Goal: Transaction & Acquisition: Book appointment/travel/reservation

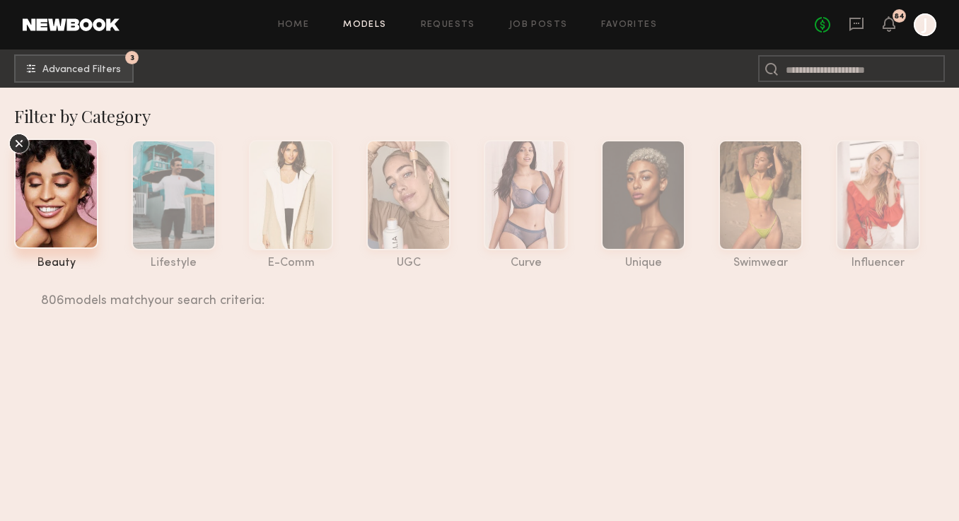
scroll to position [48876, 0]
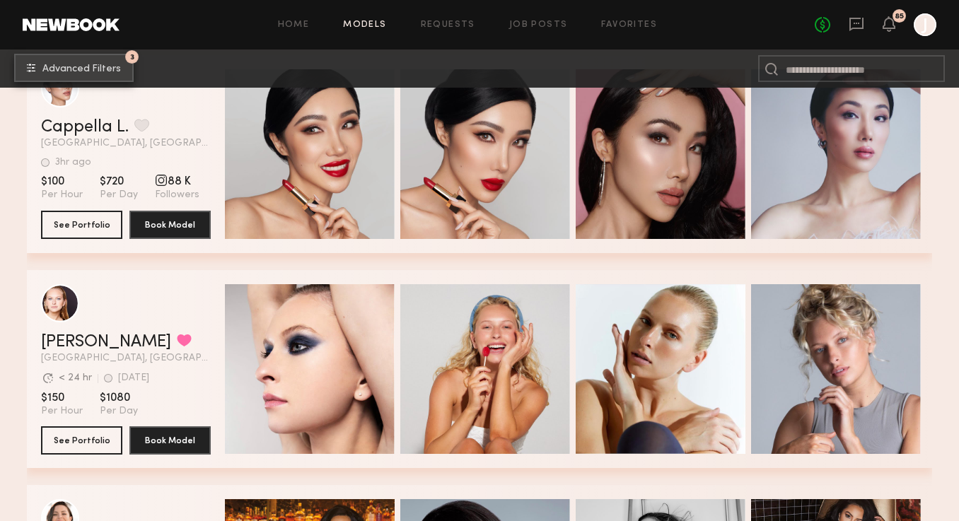
click at [101, 64] on button "3 Advanced Filters" at bounding box center [74, 68] width 120 height 28
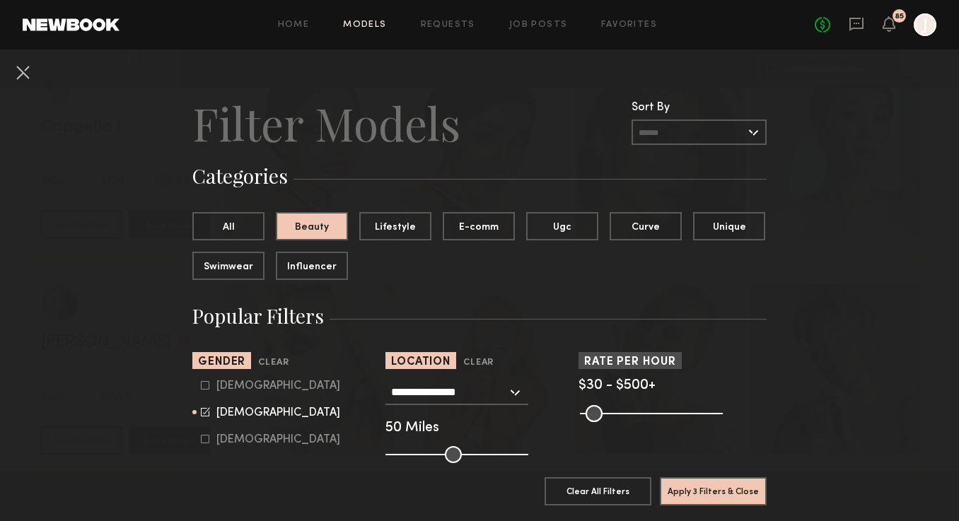
scroll to position [1088, 0]
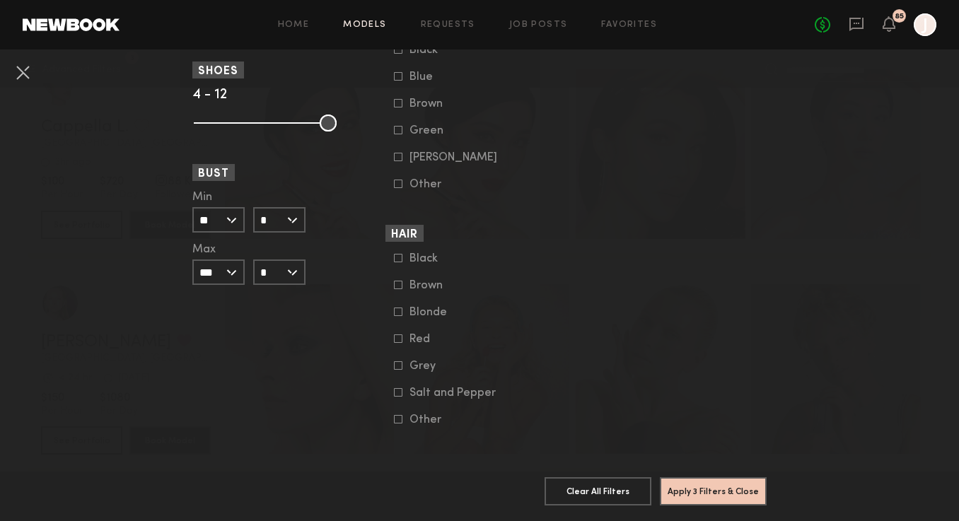
click at [400, 336] on icon at bounding box center [398, 339] width 8 height 8
click at [400, 311] on icon at bounding box center [398, 312] width 8 height 8
click at [683, 487] on button "Apply 4 Filters & Close" at bounding box center [713, 491] width 107 height 28
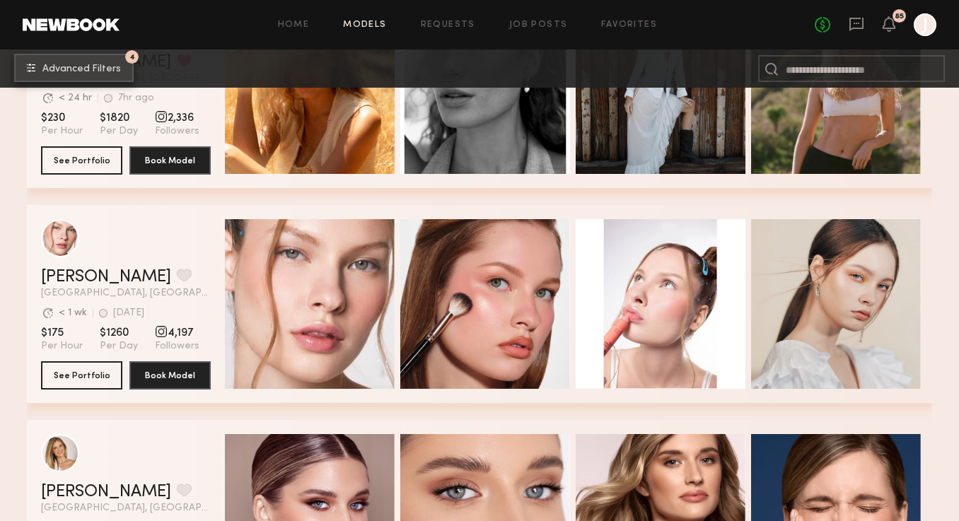
scroll to position [8516, 0]
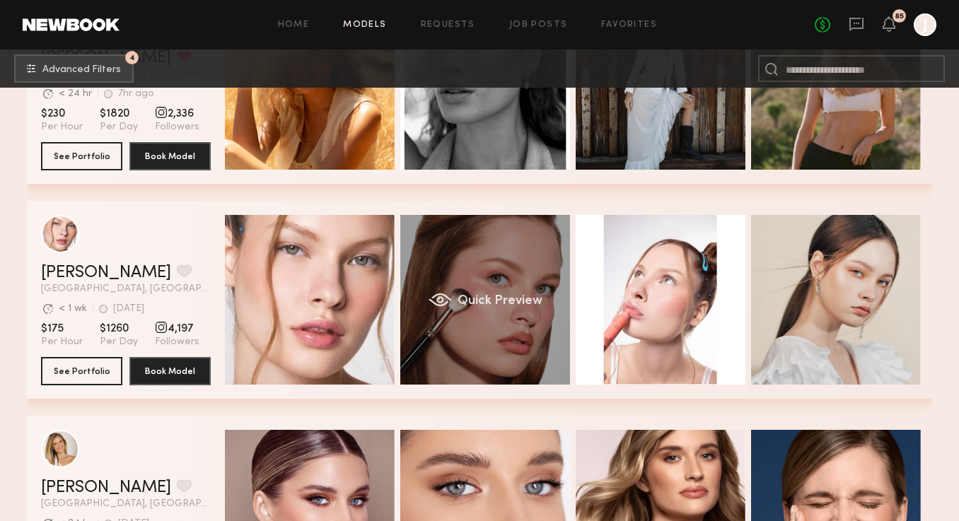
click at [469, 357] on div "Quick Preview" at bounding box center [485, 300] width 170 height 170
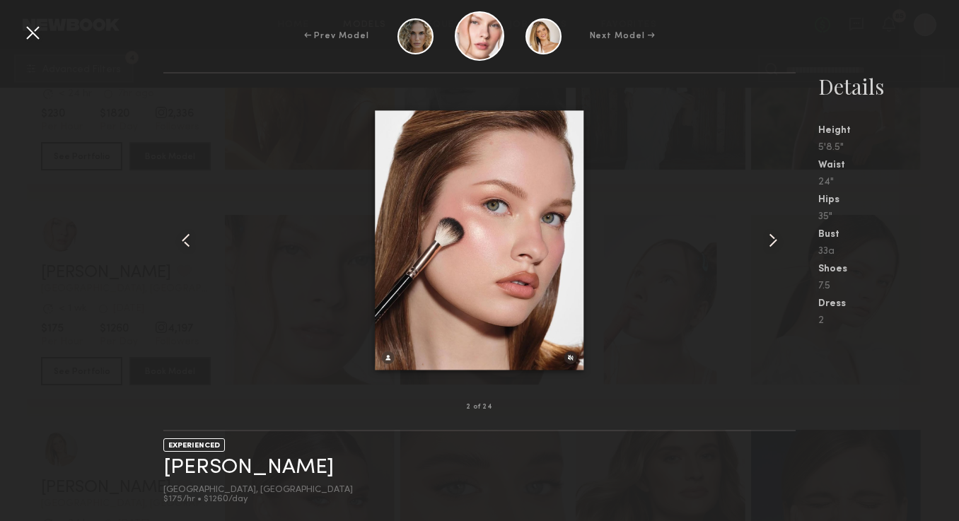
click at [30, 31] on div at bounding box center [32, 32] width 23 height 23
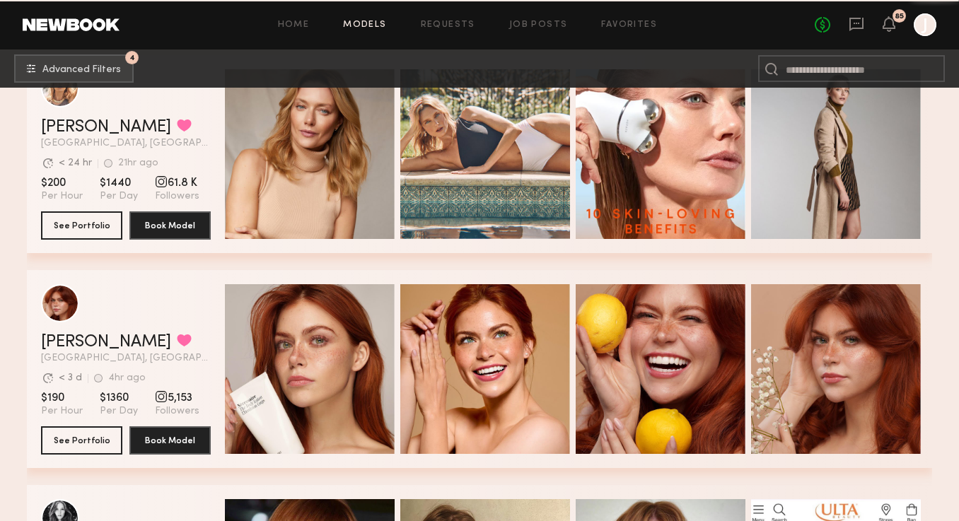
scroll to position [10467, 0]
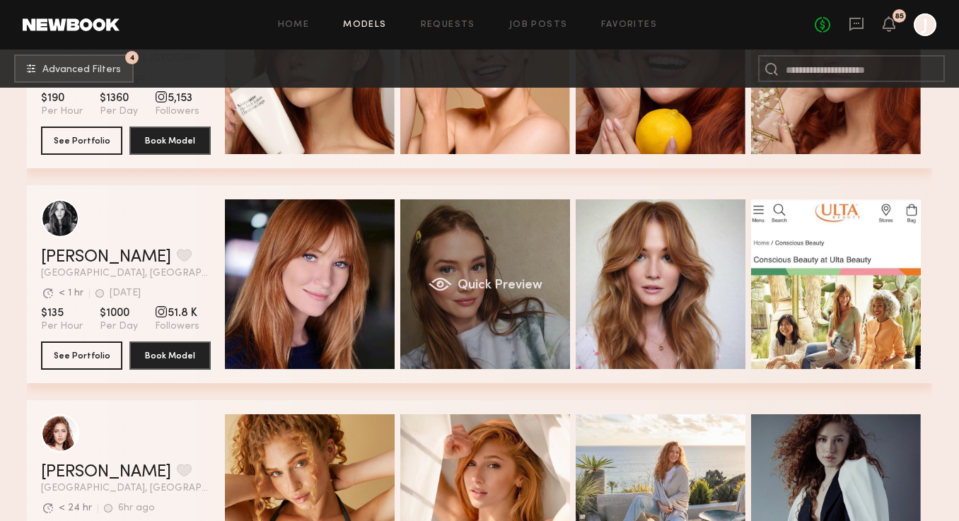
click at [444, 274] on div "Quick Preview" at bounding box center [485, 284] width 170 height 170
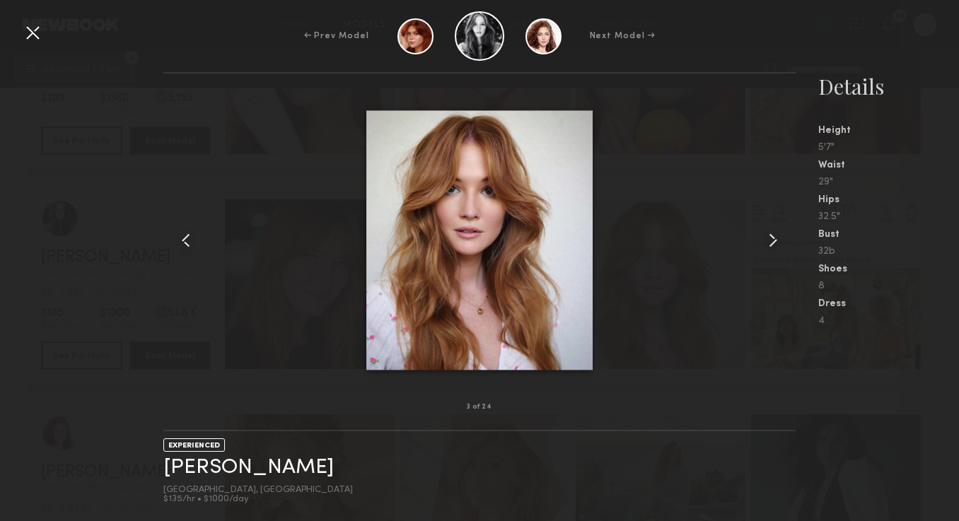
click at [35, 24] on div at bounding box center [32, 32] width 23 height 23
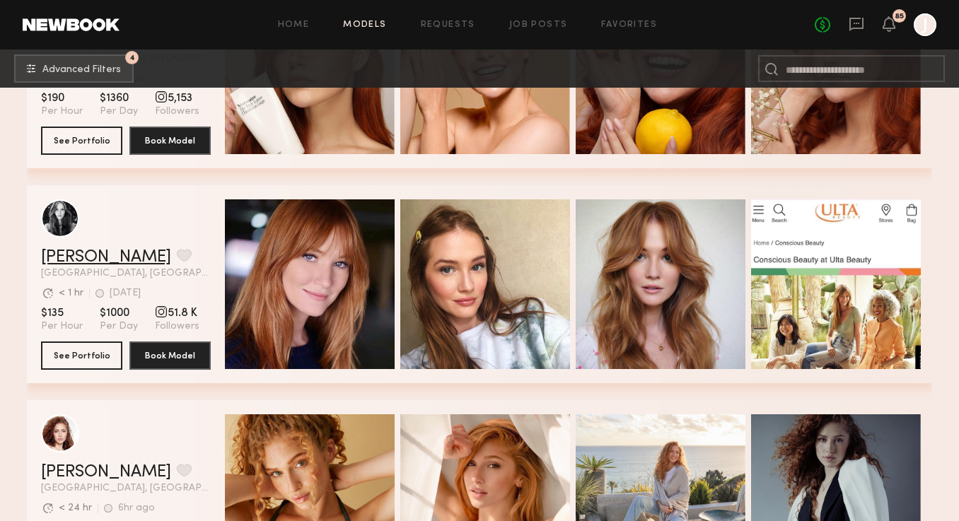
click at [91, 264] on link "Dominique S." at bounding box center [106, 257] width 130 height 17
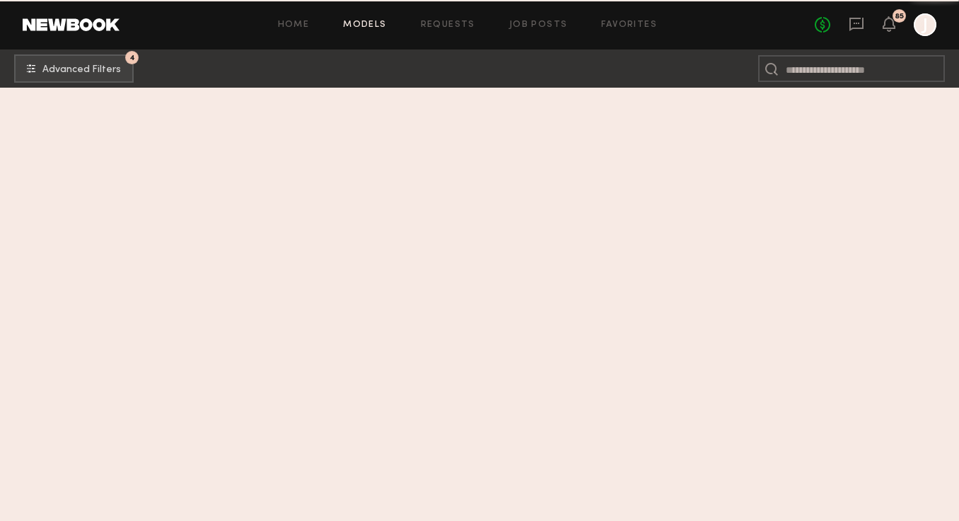
scroll to position [17909, 0]
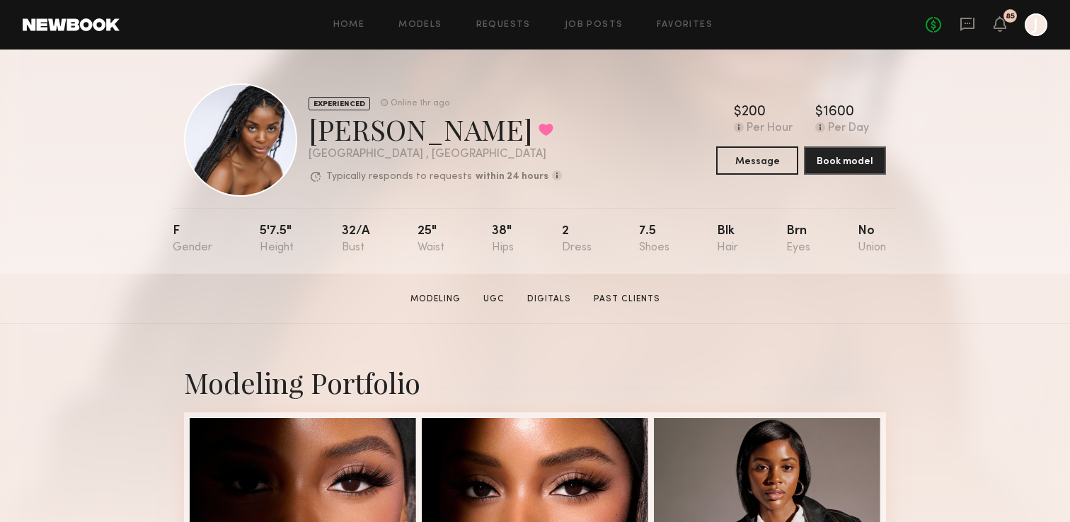
scroll to position [127, 0]
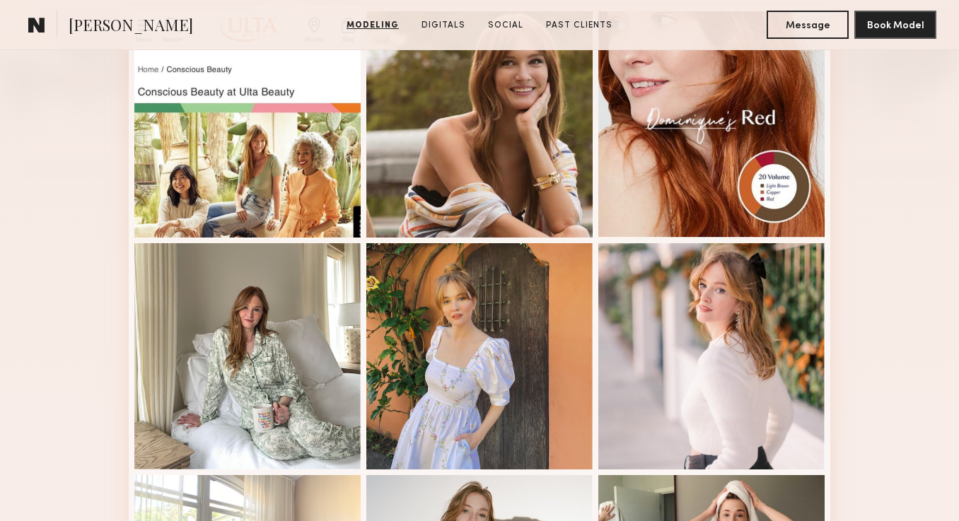
scroll to position [241, 0]
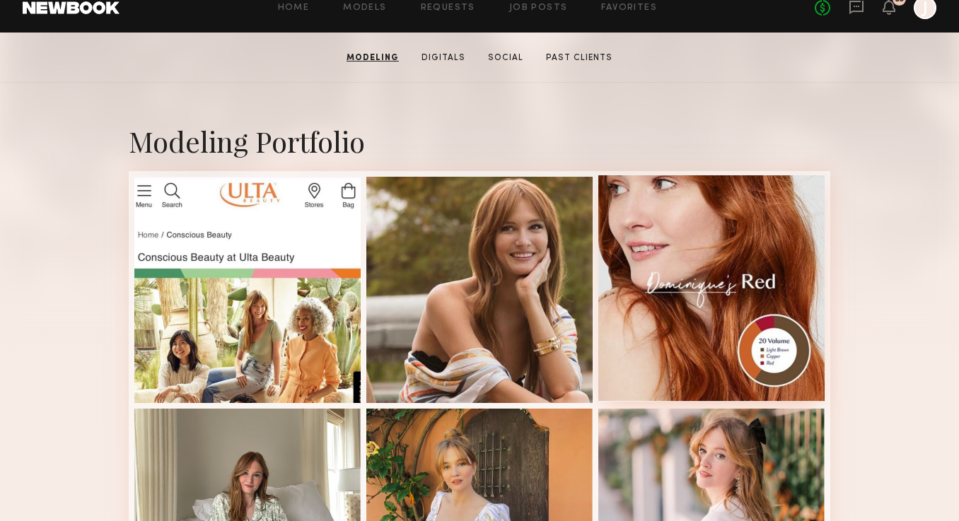
click at [718, 241] on div at bounding box center [711, 288] width 226 height 226
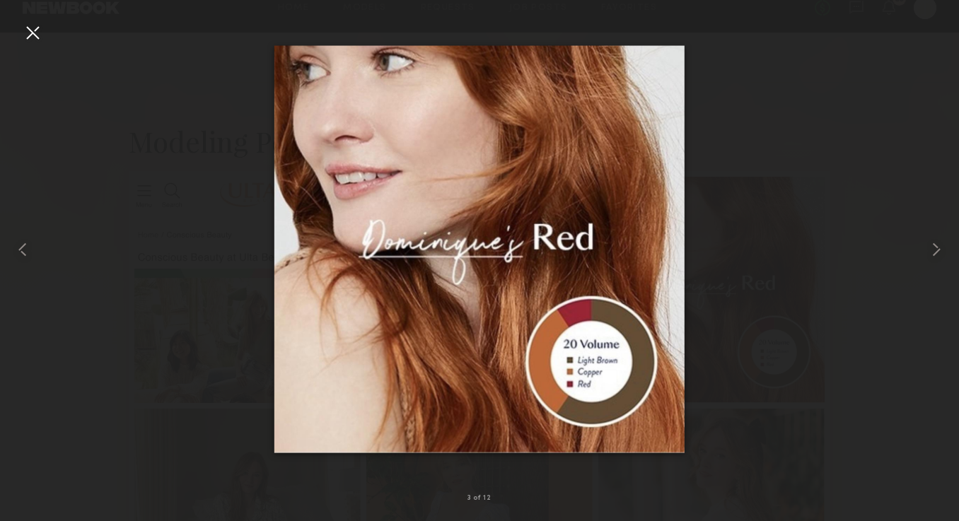
click at [25, 30] on div at bounding box center [32, 32] width 23 height 23
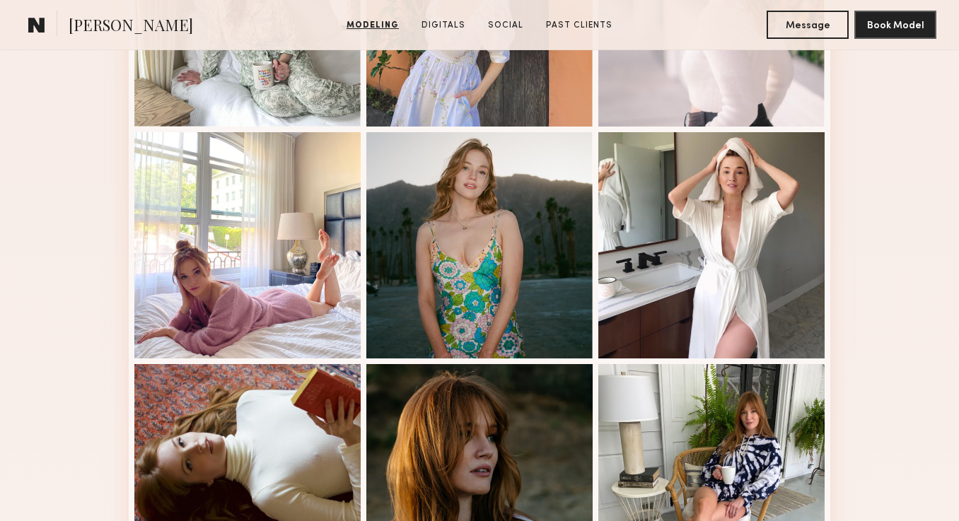
scroll to position [751, 0]
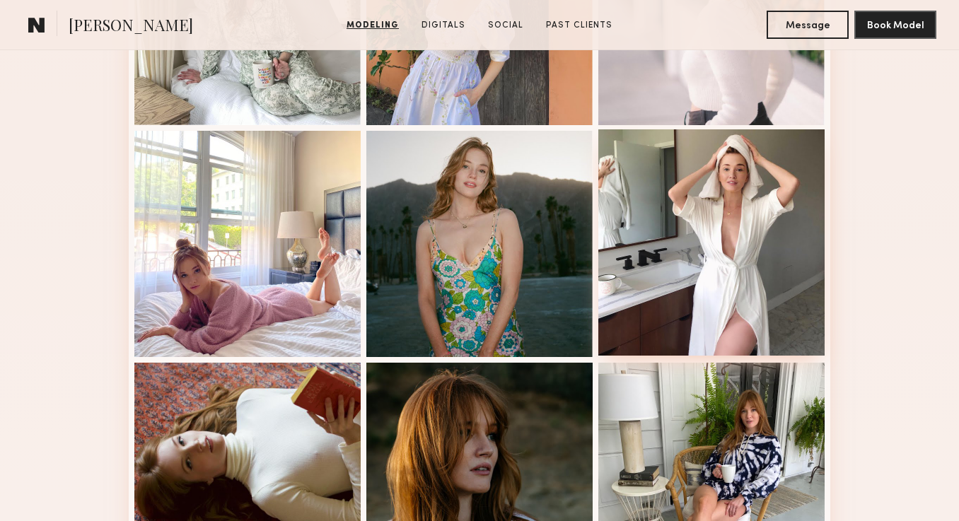
click at [737, 221] on div at bounding box center [711, 242] width 226 height 226
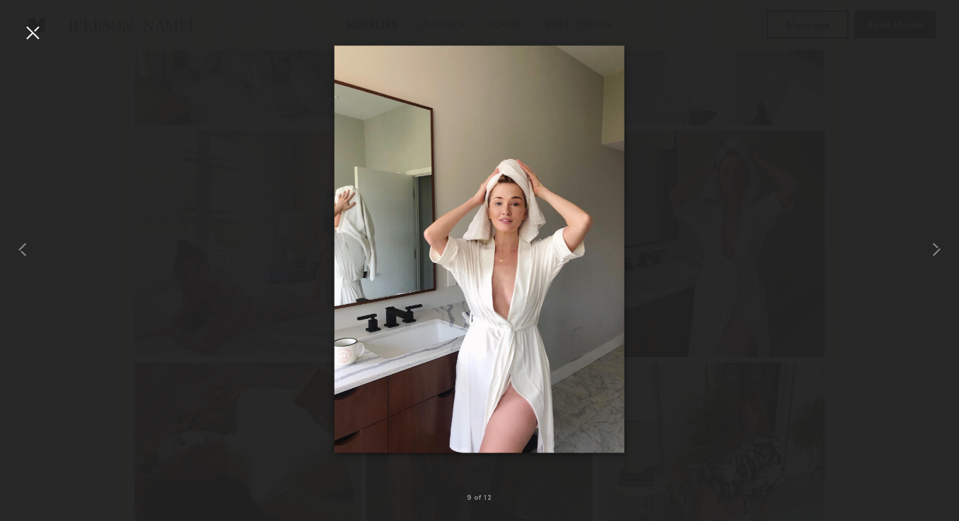
click at [30, 34] on div at bounding box center [32, 32] width 23 height 23
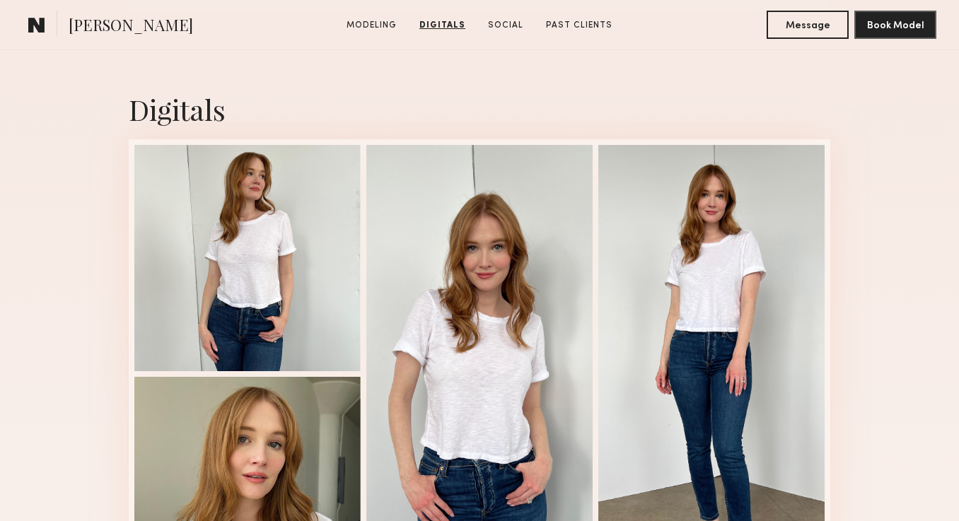
scroll to position [1374, 0]
click at [491, 344] on div at bounding box center [479, 373] width 226 height 458
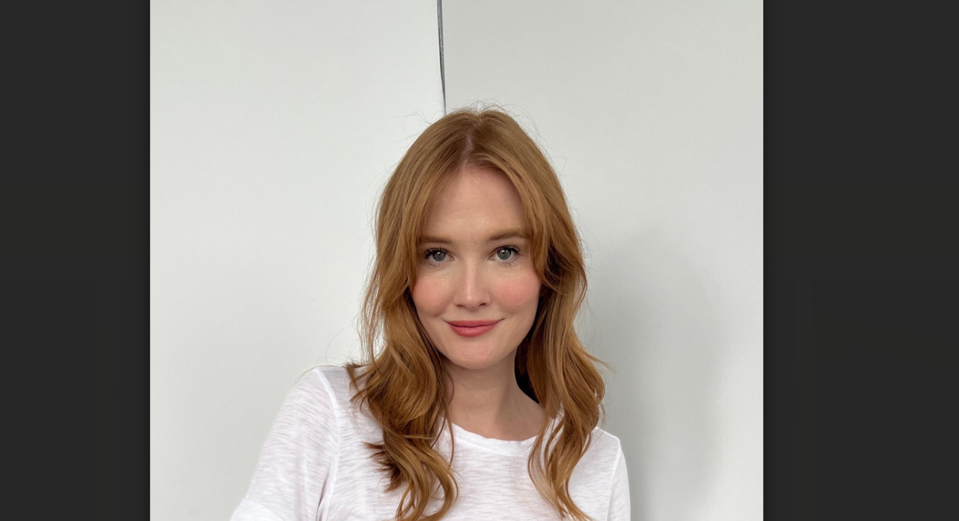
click at [491, 167] on img at bounding box center [480, 249] width 204 height 408
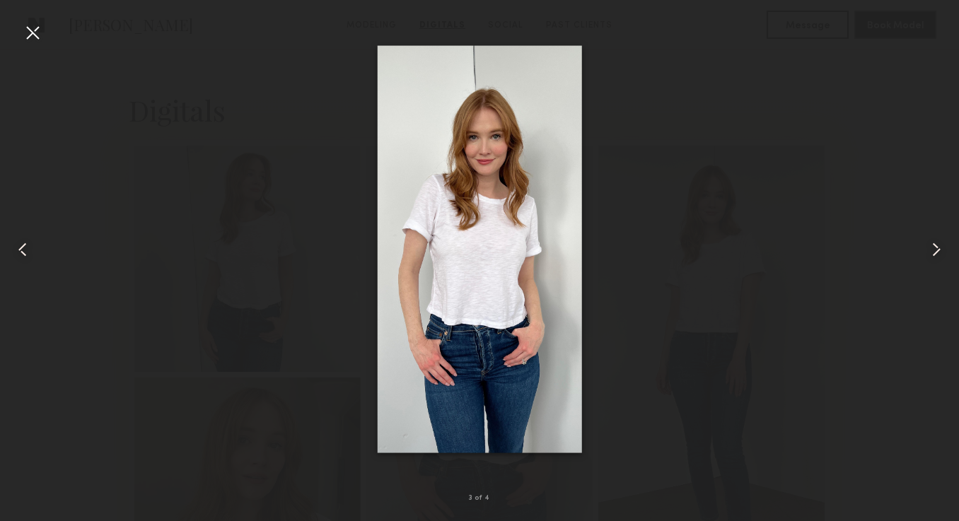
click at [29, 30] on div at bounding box center [32, 32] width 23 height 23
